Goal: Find specific page/section: Find specific page/section

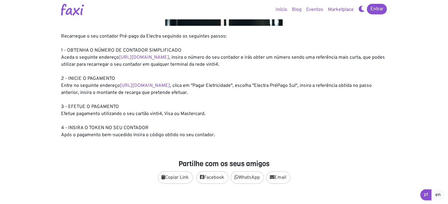
scroll to position [88, 0]
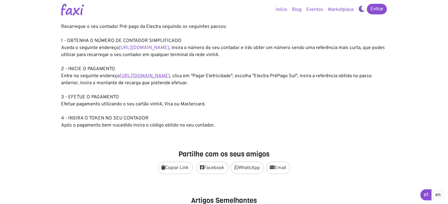
click at [159, 77] on link "[URL][DOMAIN_NAME]" at bounding box center [145, 76] width 50 height 6
click at [157, 47] on link "[URL][DOMAIN_NAME]" at bounding box center [144, 48] width 50 height 6
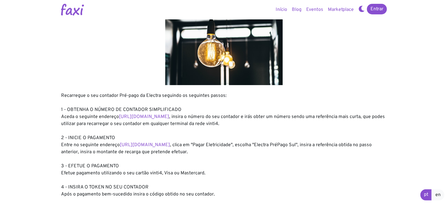
scroll to position [0, 0]
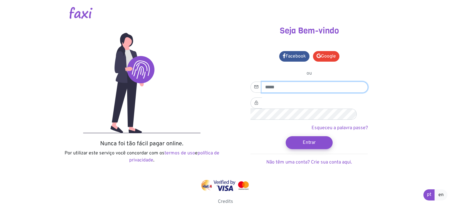
click at [301, 86] on input "email" at bounding box center [315, 87] width 106 height 11
click at [405, 73] on body "Nunca foi tão fácil pagar online. Por utilizar este serviço você concordar com …" at bounding box center [225, 102] width 451 height 205
